Goal: Information Seeking & Learning: Learn about a topic

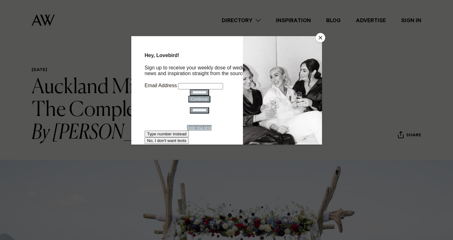
click at [323, 35] on button "Close" at bounding box center [320, 37] width 9 height 9
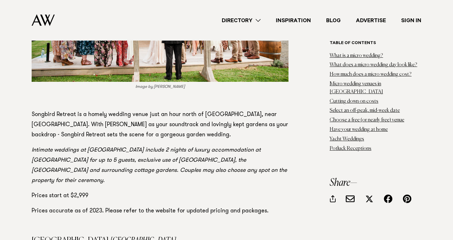
scroll to position [2732, 0]
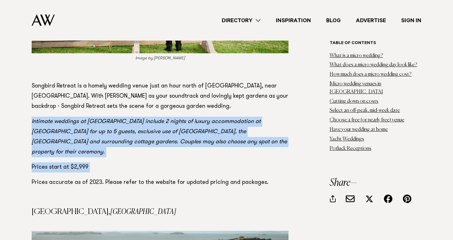
drag, startPoint x: 32, startPoint y: 60, endPoint x: 179, endPoint y: 103, distance: 152.6
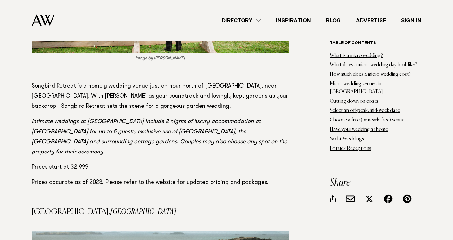
click at [250, 177] on p "Prices accurate as of 2023. Please refer to the website for updated pricing and…" at bounding box center [160, 182] width 257 height 10
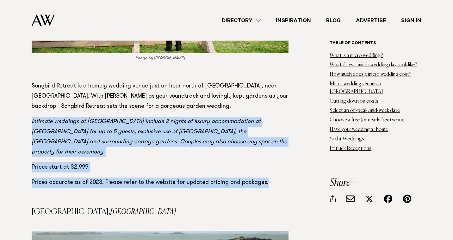
drag, startPoint x: 262, startPoint y: 114, endPoint x: 11, endPoint y: 57, distance: 257.4
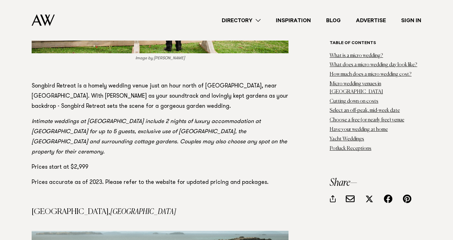
click at [113, 208] on em "[GEOGRAPHIC_DATA]" at bounding box center [143, 212] width 66 height 8
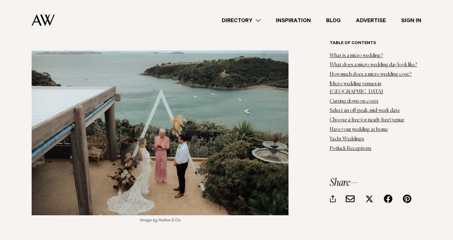
scroll to position [2989, 0]
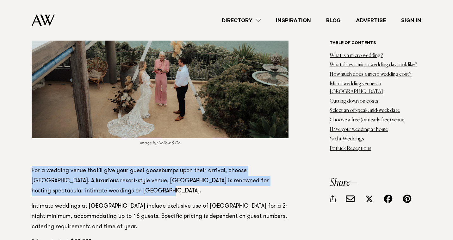
drag, startPoint x: 30, startPoint y: 101, endPoint x: 113, endPoint y: 120, distance: 84.9
click at [112, 166] on p "For a wedding venue that'll give your guest goosebumps upon their arrival, choo…" at bounding box center [160, 181] width 257 height 30
drag, startPoint x: 112, startPoint y: 121, endPoint x: 29, endPoint y: 100, distance: 85.3
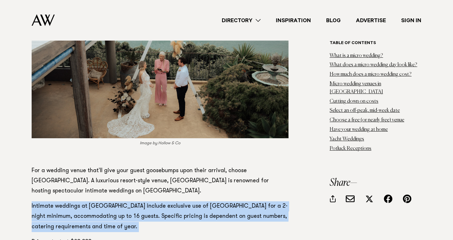
drag, startPoint x: 31, startPoint y: 134, endPoint x: 150, endPoint y: 157, distance: 121.2
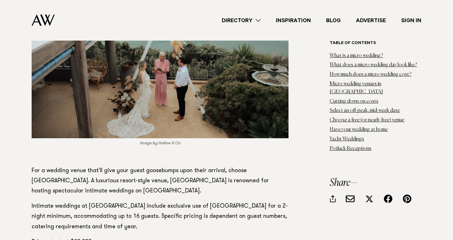
click at [138, 237] on p "Prices start at $30,000" at bounding box center [160, 242] width 257 height 10
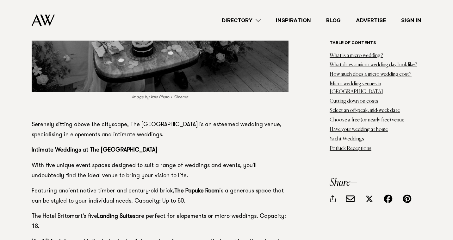
scroll to position [7054, 0]
